Goal: Information Seeking & Learning: Learn about a topic

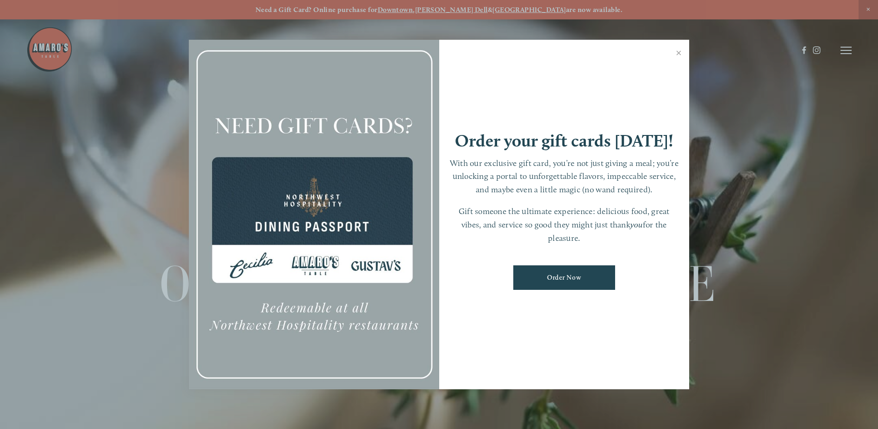
scroll to position [19, 0]
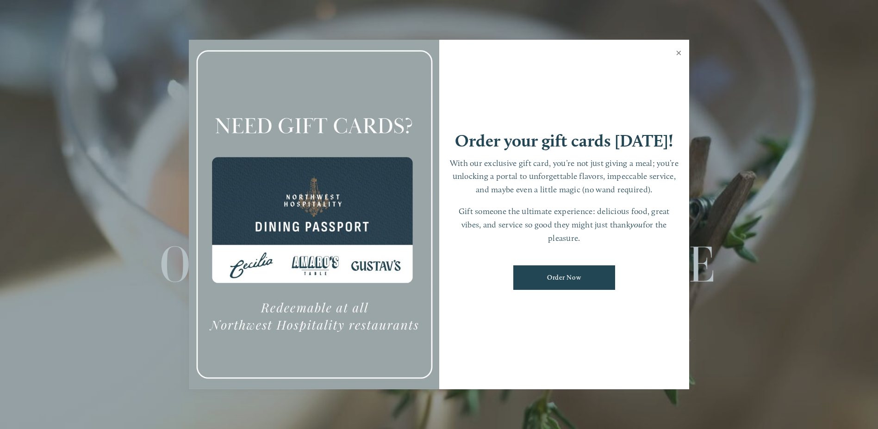
click at [680, 52] on link "Close" at bounding box center [679, 54] width 18 height 26
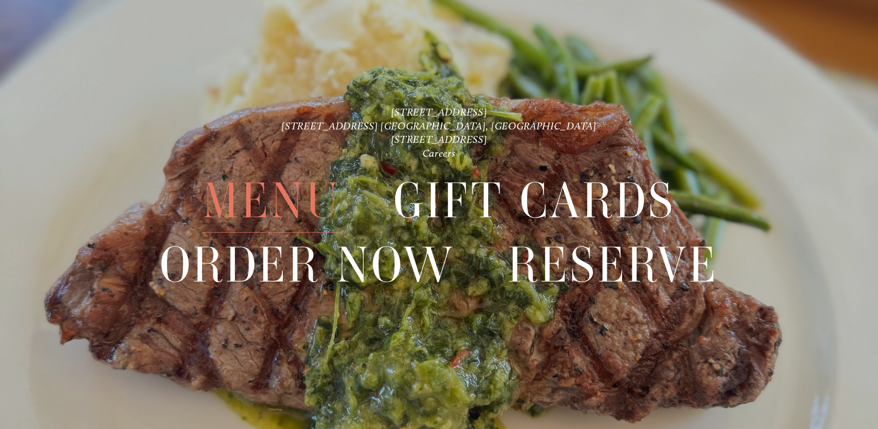
click at [296, 194] on span "Menu" at bounding box center [272, 200] width 138 height 63
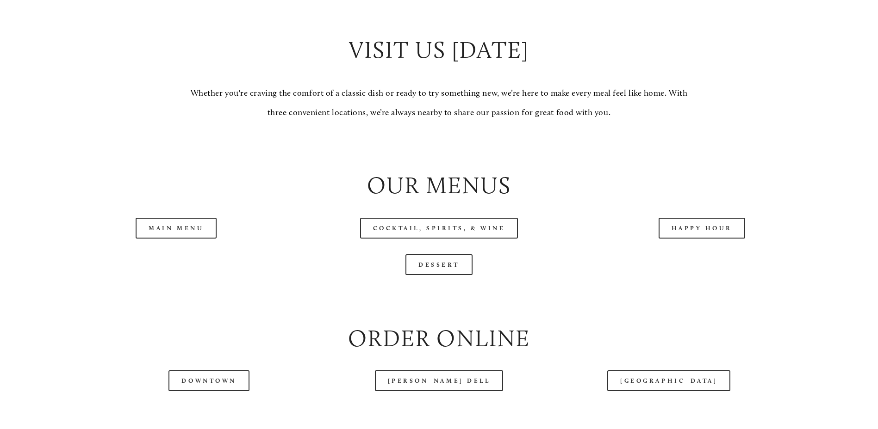
scroll to position [1018, 0]
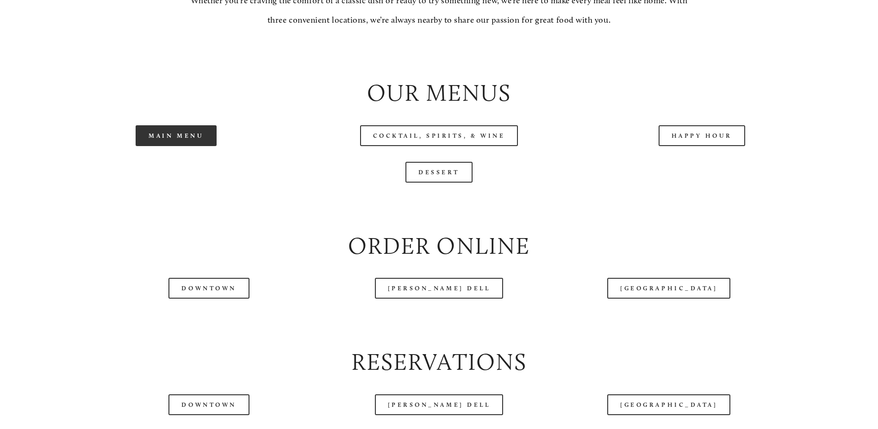
click at [191, 146] on link "Main Menu" at bounding box center [176, 135] width 81 height 21
click at [314, 20] on div at bounding box center [411, 27] width 771 height 48
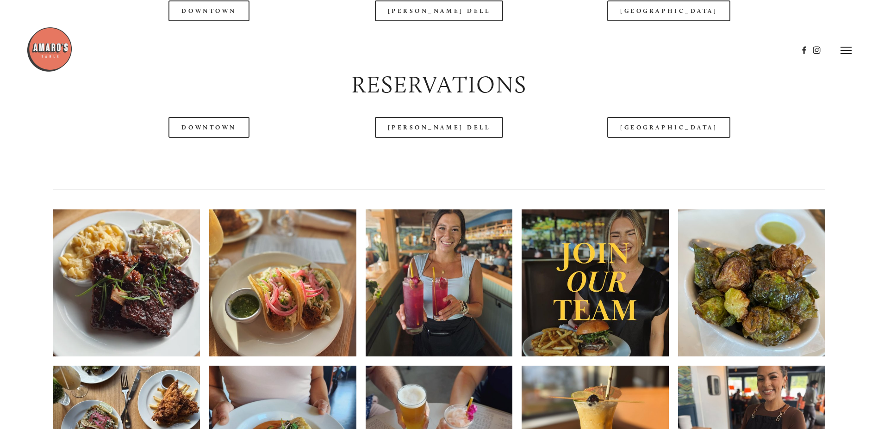
scroll to position [1111, 0]
